Goal: Find specific page/section: Find specific page/section

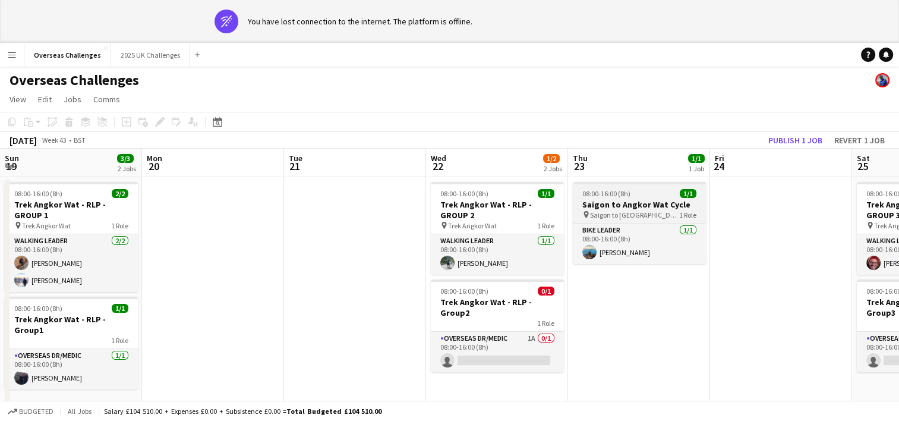
scroll to position [0, 333]
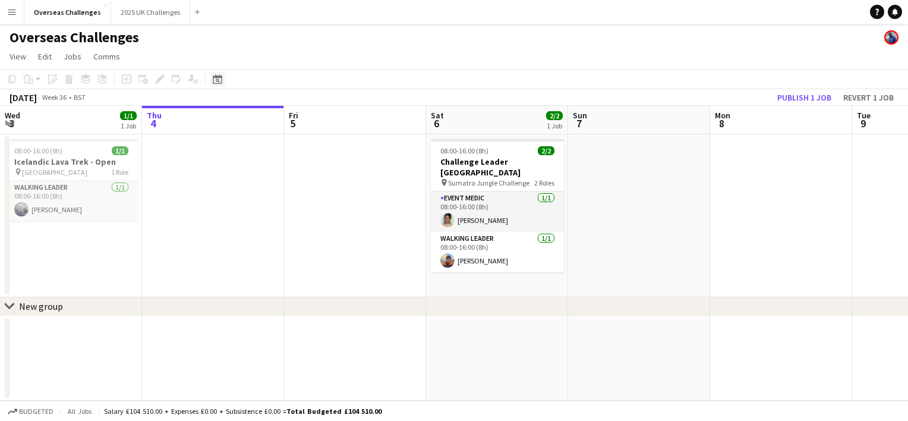
click at [218, 78] on icon "Date picker" at bounding box center [218, 79] width 10 height 10
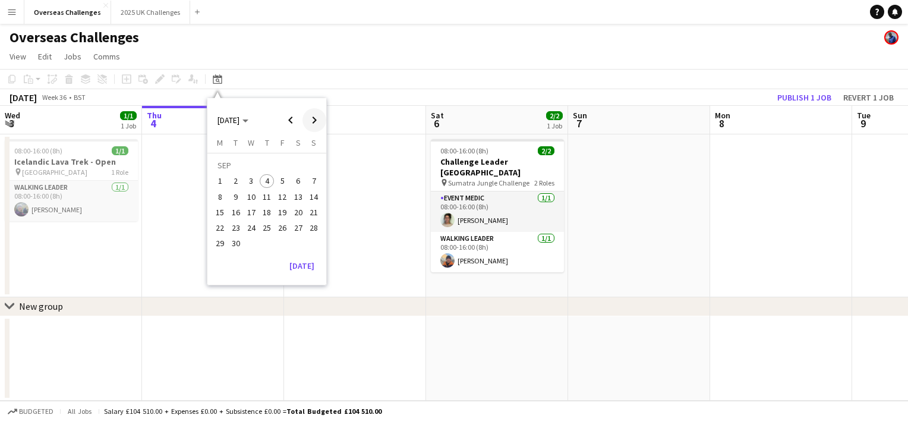
click at [314, 120] on span "Next month" at bounding box center [315, 120] width 24 height 24
click at [290, 125] on span "Previous month" at bounding box center [291, 120] width 24 height 24
click at [310, 212] on span "19" at bounding box center [314, 212] width 14 height 14
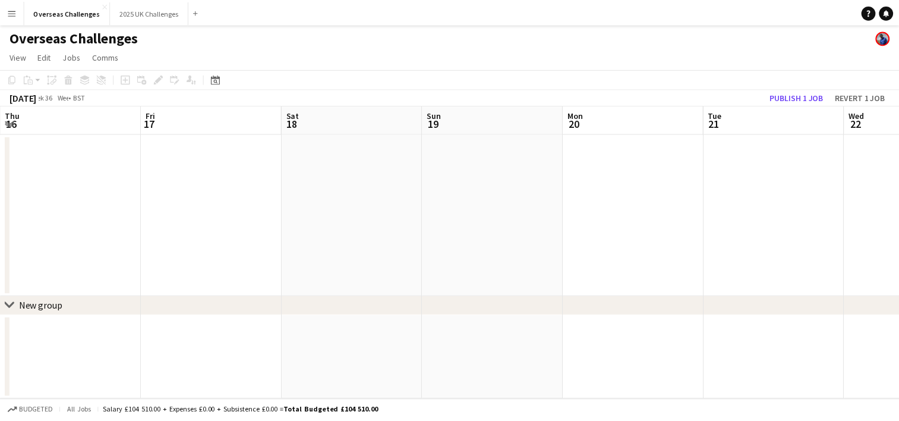
scroll to position [0, 409]
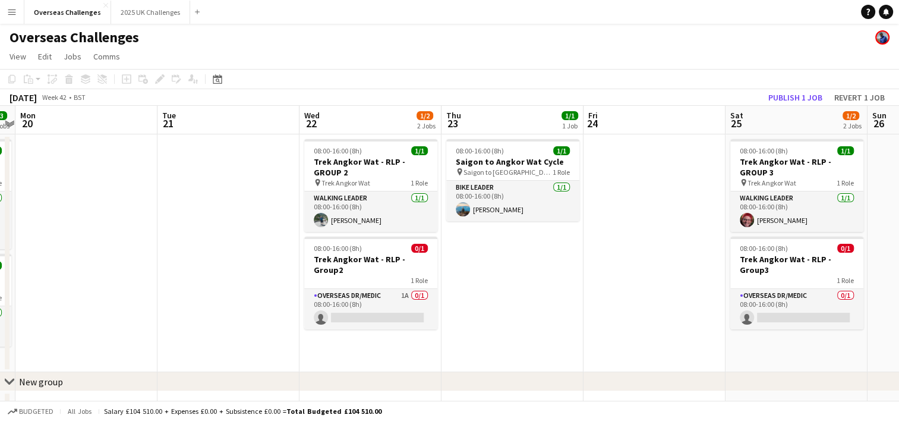
drag, startPoint x: 606, startPoint y: 273, endPoint x: 178, endPoint y: 328, distance: 431.4
click at [178, 328] on app-calendar-viewport "Thu 16 Fri 17 Sat 18 1/1 1 Job Sun 19 3/3 2 Jobs Mon 20 Tue 21 Wed 22 1/2 2 Job…" at bounding box center [449, 266] width 899 height 321
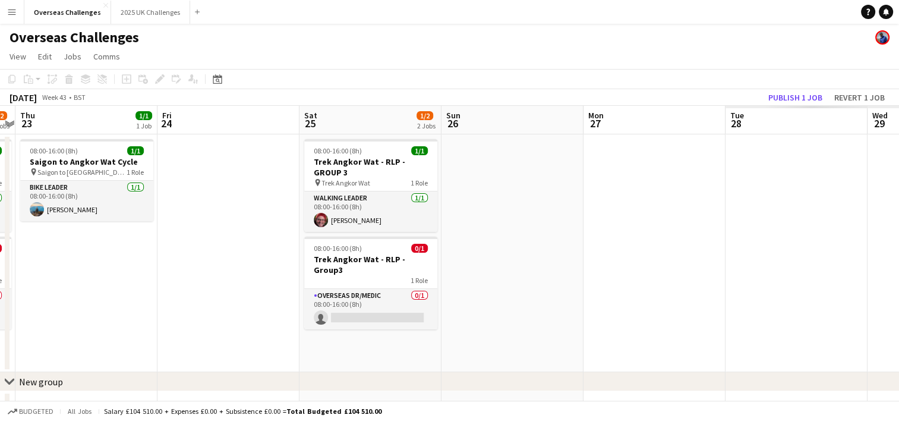
scroll to position [0, 419]
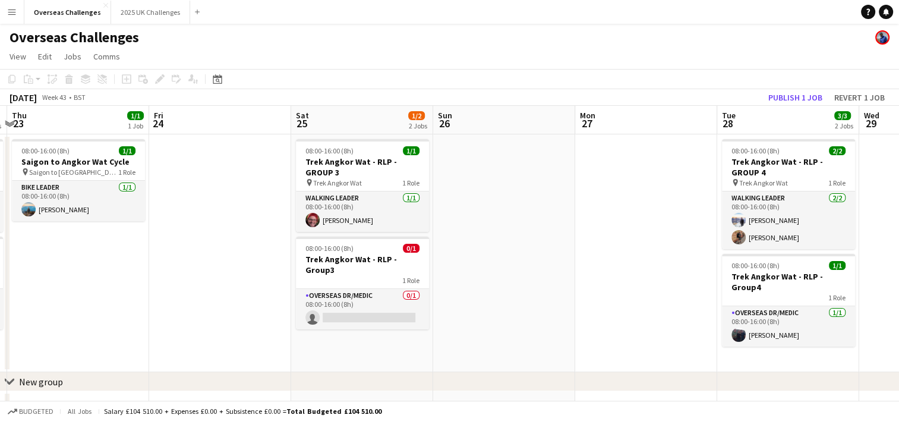
drag, startPoint x: 475, startPoint y: 351, endPoint x: -2, endPoint y: 380, distance: 478.2
click at [0, 380] on html "Menu Boards Boards Boards All jobs Status Workforce Workforce My Workforce Recr…" at bounding box center [449, 223] width 899 height 447
